Goal: Unclear: Browse casually

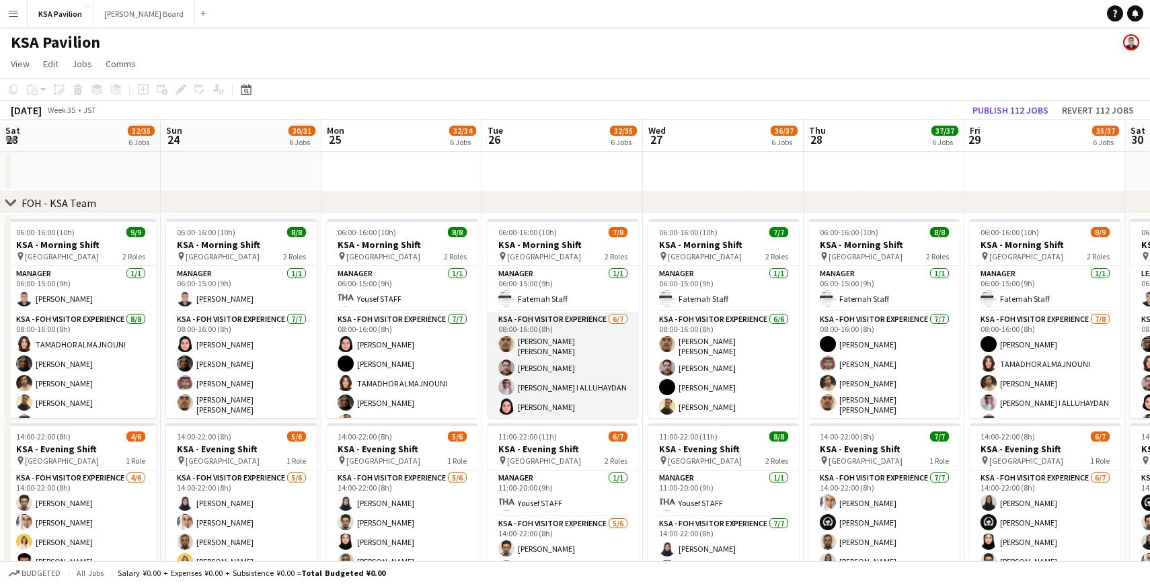
scroll to position [0, 412]
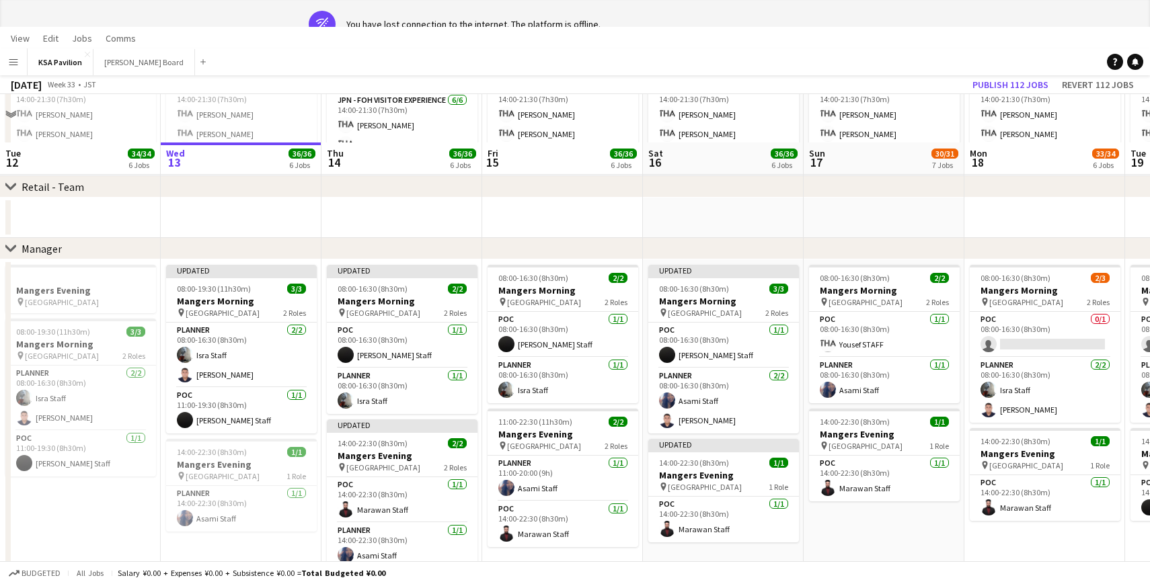
scroll to position [1, 0]
